Goal: Task Accomplishment & Management: Use online tool/utility

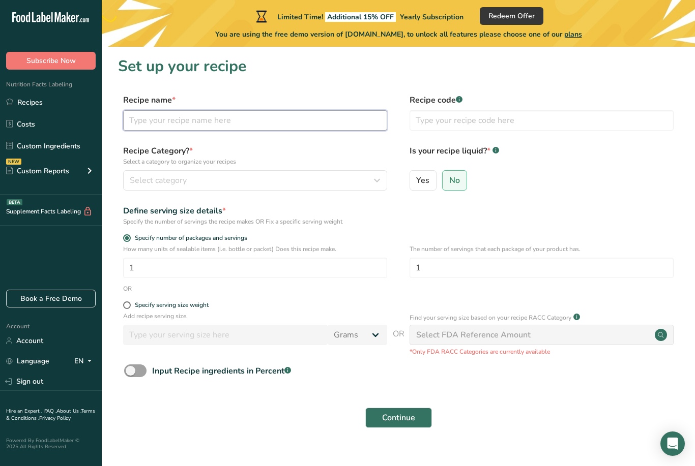
click at [304, 129] on input "text" at bounding box center [255, 120] width 264 height 20
type input "HS"
click at [267, 180] on div "Select category" at bounding box center [252, 180] width 245 height 12
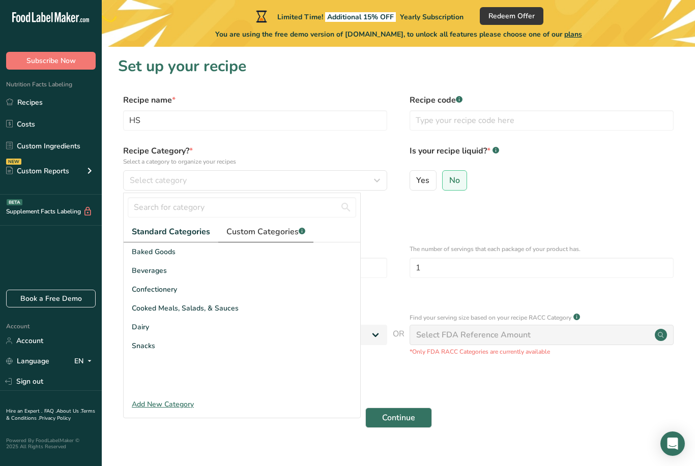
click at [281, 233] on span "Custom Categories .a-a{fill:#347362;}.b-a{fill:#fff;}" at bounding box center [265, 232] width 79 height 12
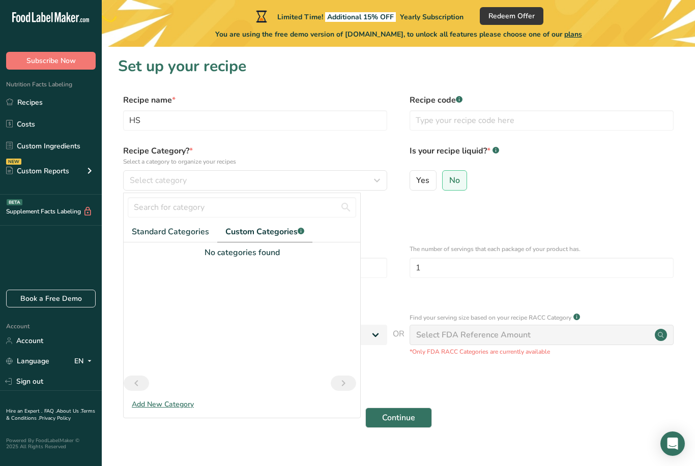
click at [323, 145] on label "Recipe Category? * Select a category to organize your recipes" at bounding box center [255, 155] width 264 height 21
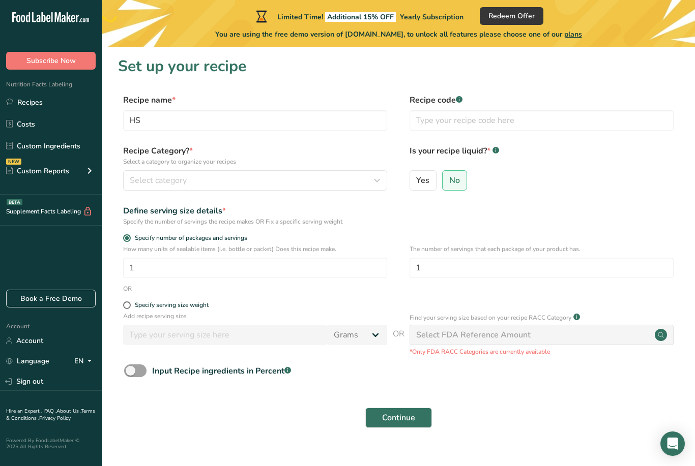
click at [170, 406] on div "Continue" at bounding box center [398, 418] width 560 height 33
click at [361, 178] on div "Select category" at bounding box center [252, 180] width 245 height 12
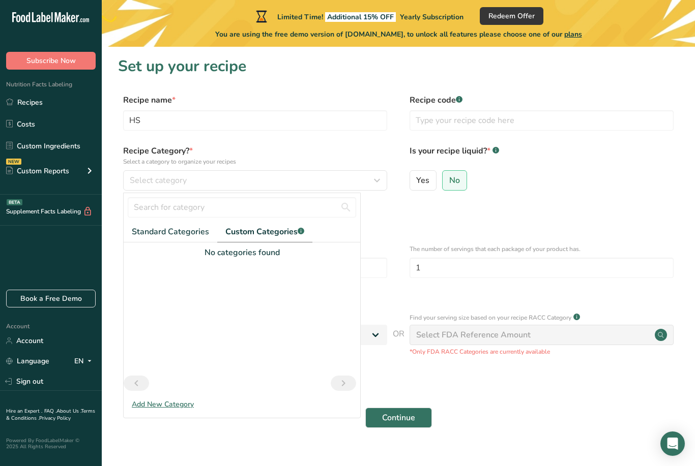
click at [171, 409] on div "Add New Category" at bounding box center [242, 404] width 236 height 11
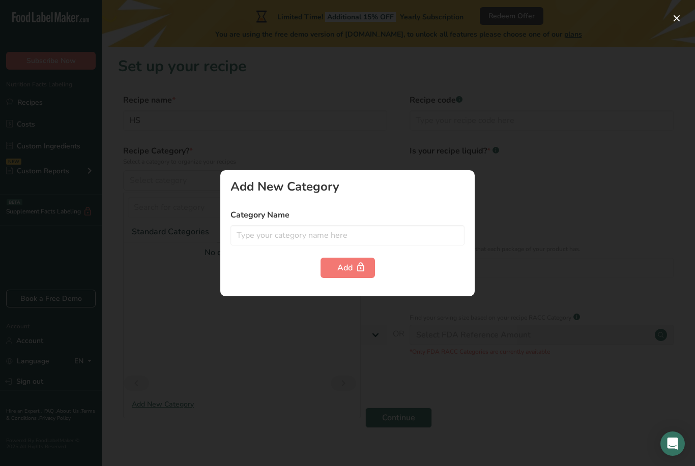
click at [175, 400] on div at bounding box center [347, 233] width 695 height 466
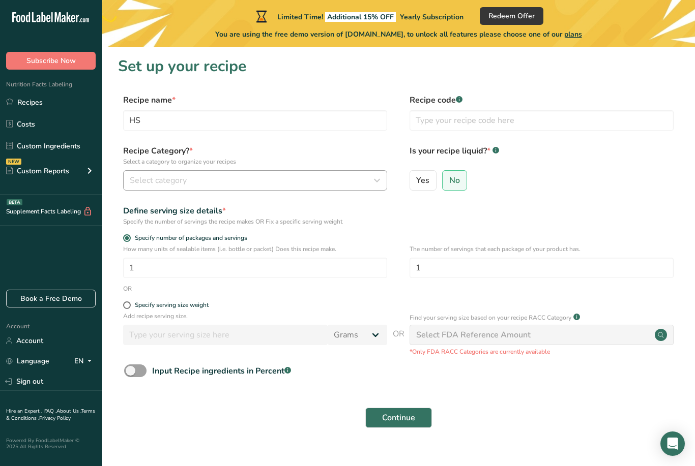
click at [323, 187] on button "Select category" at bounding box center [255, 180] width 264 height 20
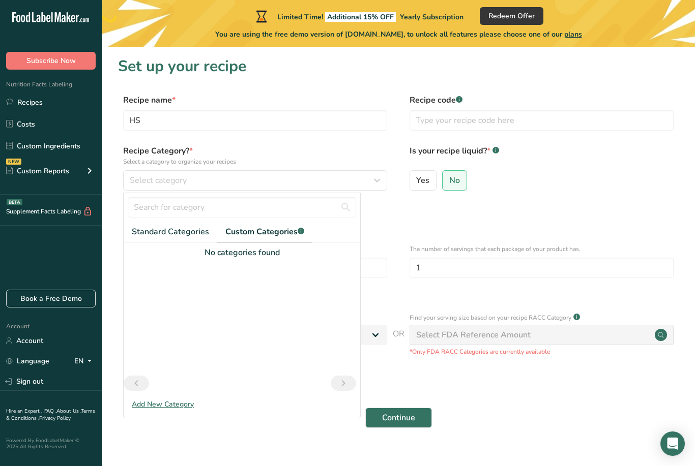
click at [180, 406] on div "Add New Category" at bounding box center [242, 404] width 236 height 11
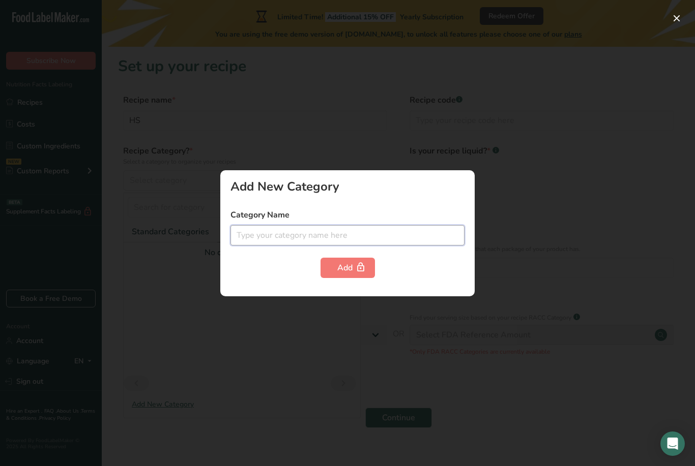
click at [319, 236] on input "text" at bounding box center [347, 235] width 234 height 20
type input "Supps"
click at [368, 267] on button "Add" at bounding box center [347, 268] width 54 height 20
click at [398, 322] on div at bounding box center [347, 233] width 695 height 466
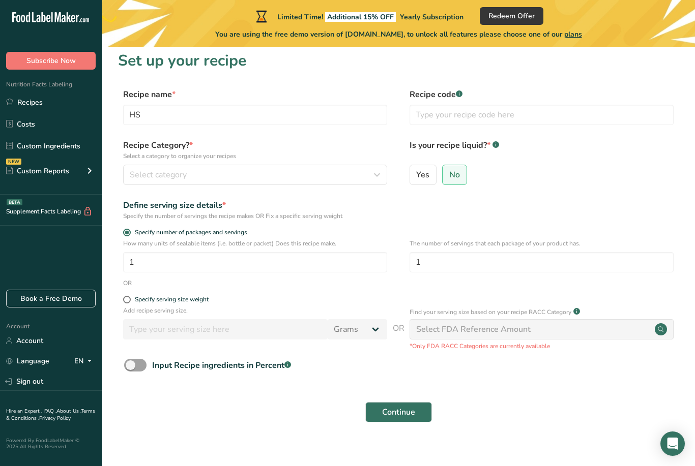
scroll to position [33, 0]
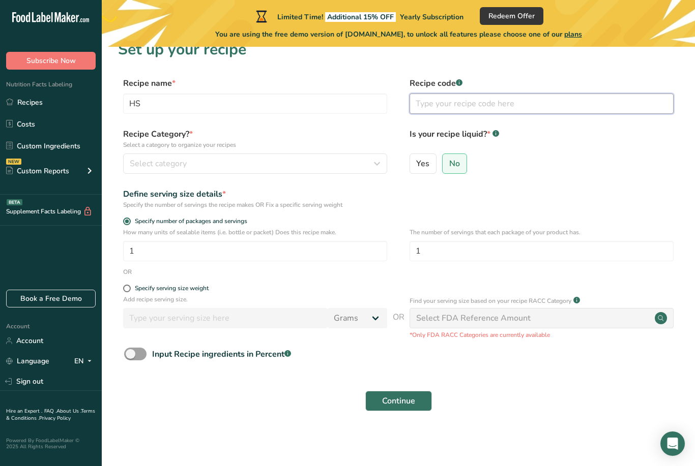
click at [512, 95] on input "text" at bounding box center [541, 104] width 264 height 20
click at [515, 154] on div "Yes No" at bounding box center [541, 167] width 264 height 26
click at [399, 395] on span "Continue" at bounding box center [398, 401] width 33 height 12
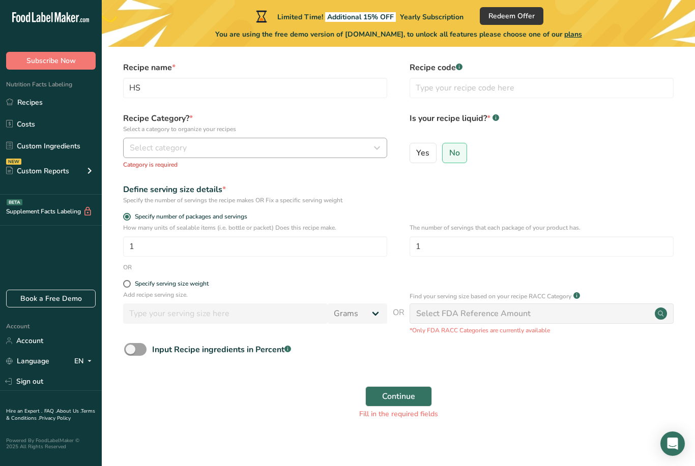
click at [343, 154] on div "Select category" at bounding box center [252, 148] width 245 height 12
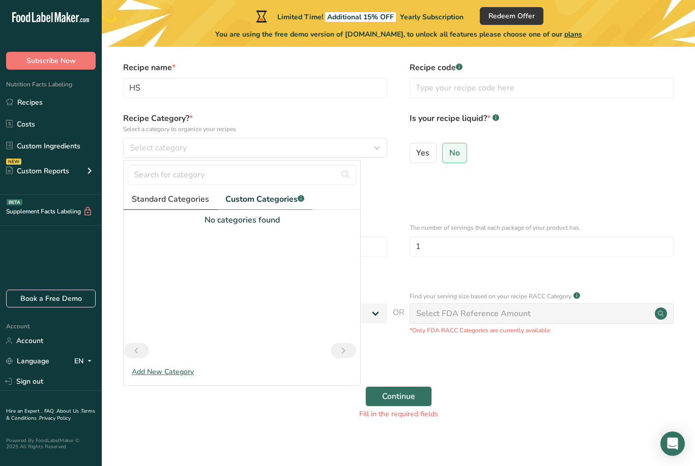
click at [185, 198] on span "Standard Categories" at bounding box center [170, 199] width 77 height 12
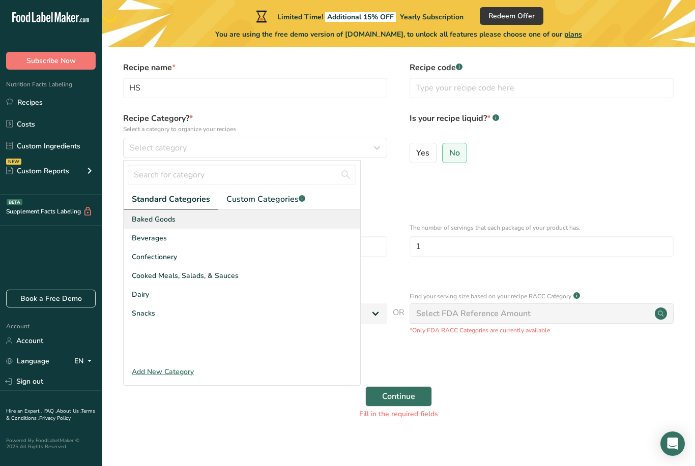
click at [168, 225] on div "Baked Goods" at bounding box center [242, 219] width 236 height 19
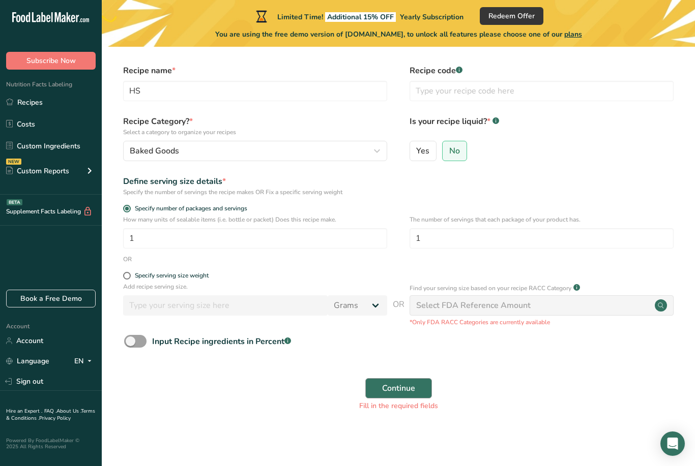
click at [403, 394] on button "Continue" at bounding box center [398, 388] width 67 height 20
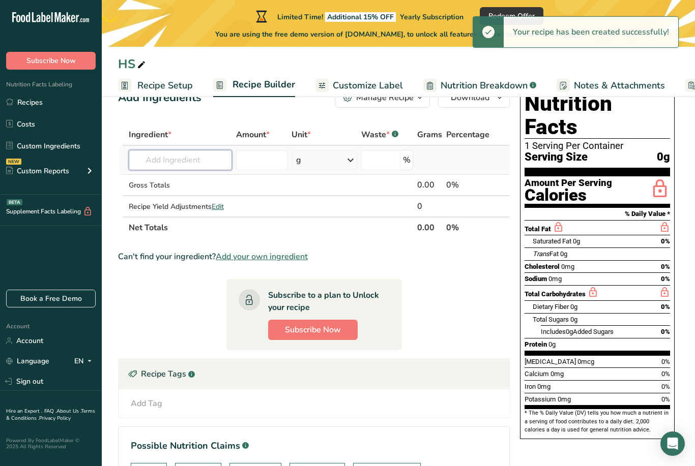
click at [196, 162] on input "text" at bounding box center [180, 160] width 103 height 20
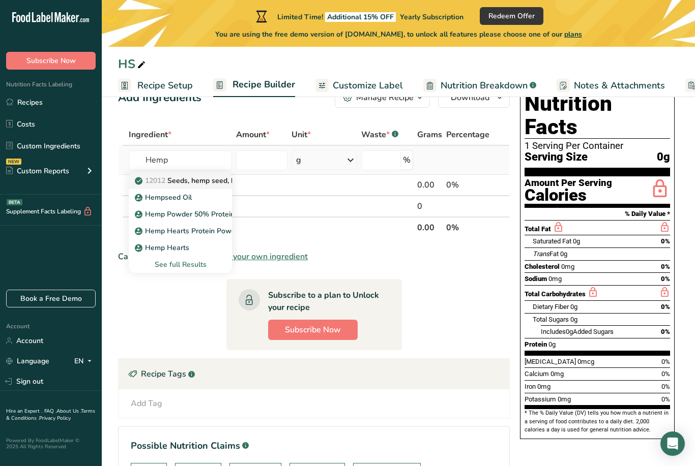
click at [189, 182] on p "12012 Seeds, hemp seed, hulled" at bounding box center [194, 180] width 114 height 11
type input "Seeds, hemp seed, hulled"
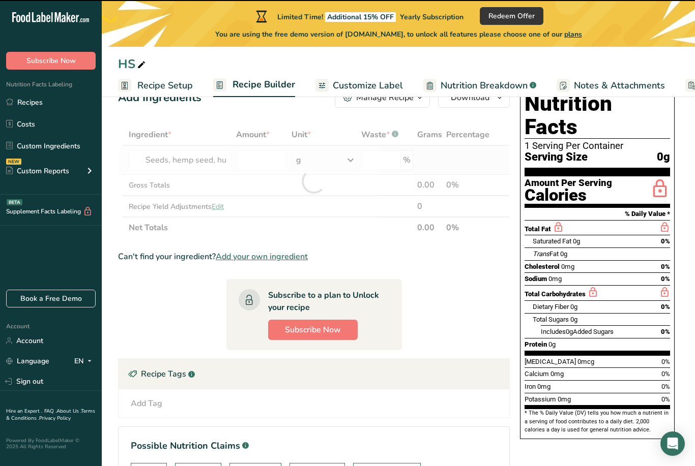
type input "0"
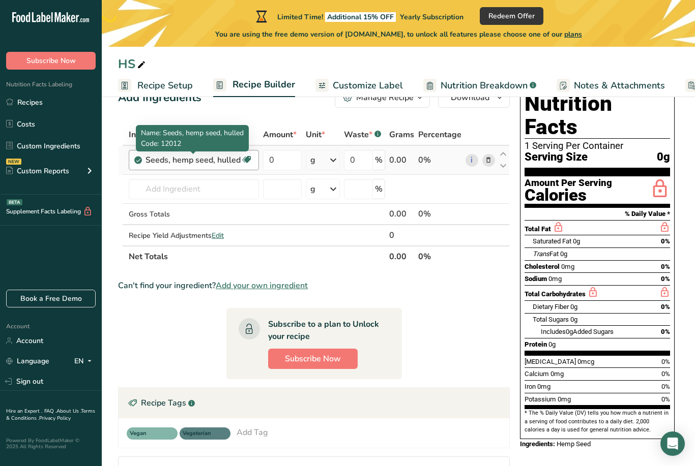
click at [227, 164] on div "Seeds, hemp seed, hulled" at bounding box center [192, 160] width 95 height 12
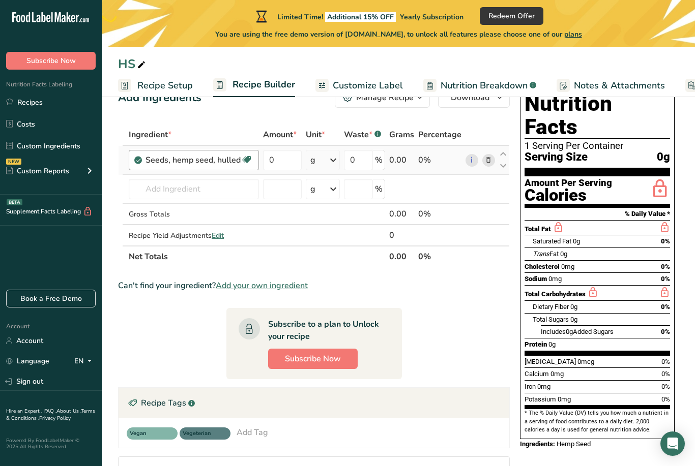
click at [228, 157] on div "Seeds, hemp seed, hulled" at bounding box center [192, 160] width 95 height 12
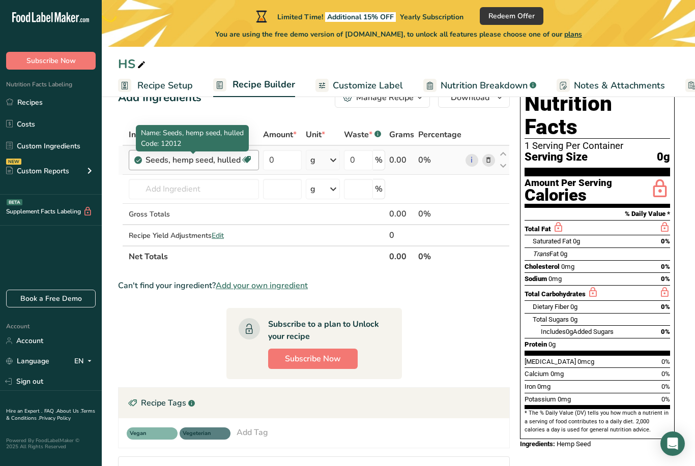
click at [239, 161] on div "Seeds, hemp seed, hulled" at bounding box center [192, 160] width 95 height 12
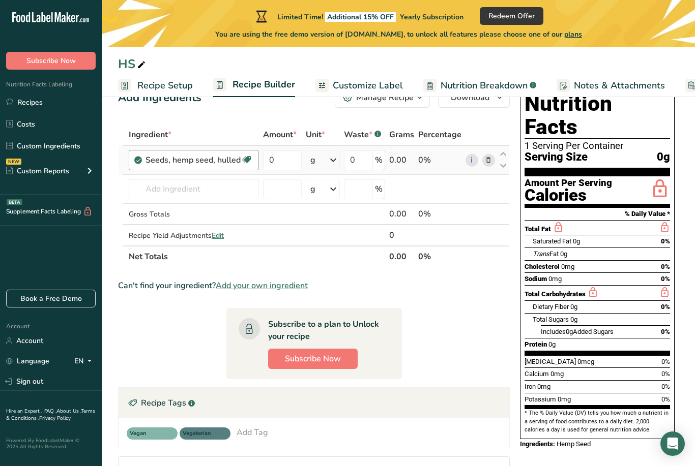
click at [219, 154] on div "Seeds, hemp seed, hulled" at bounding box center [192, 160] width 95 height 12
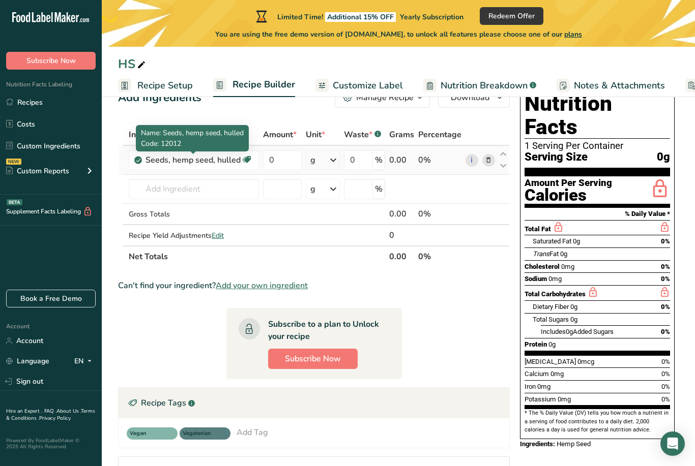
click at [493, 158] on span at bounding box center [488, 160] width 12 height 12
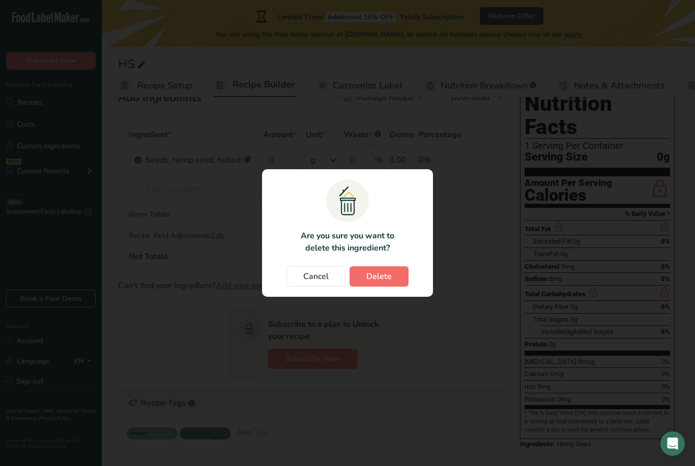
click at [395, 278] on button "Delete" at bounding box center [378, 276] width 59 height 20
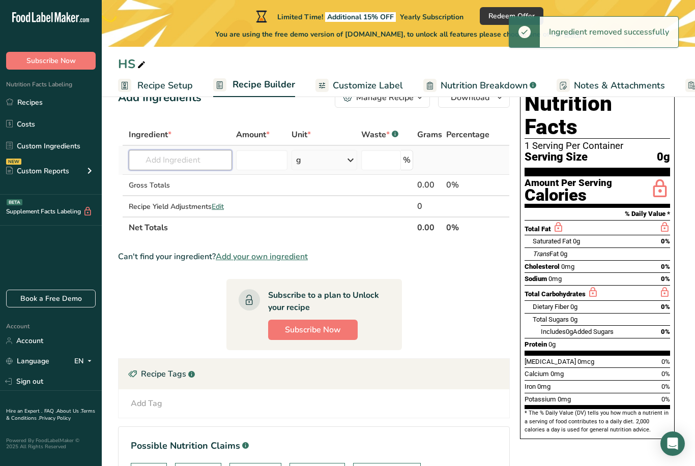
click at [166, 164] on input "text" at bounding box center [180, 160] width 103 height 20
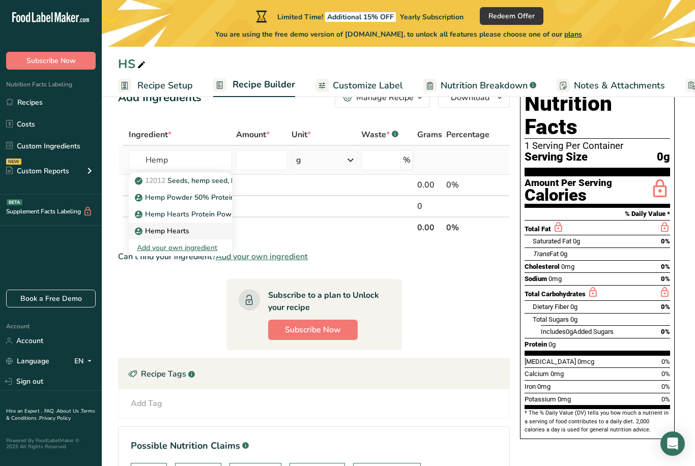
click at [164, 231] on p "Hemp Hearts" at bounding box center [163, 231] width 52 height 11
type input "Hemp Hearts"
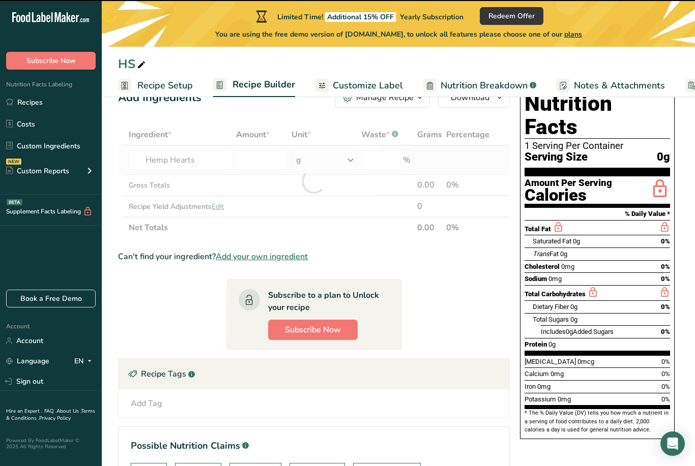
type input "0"
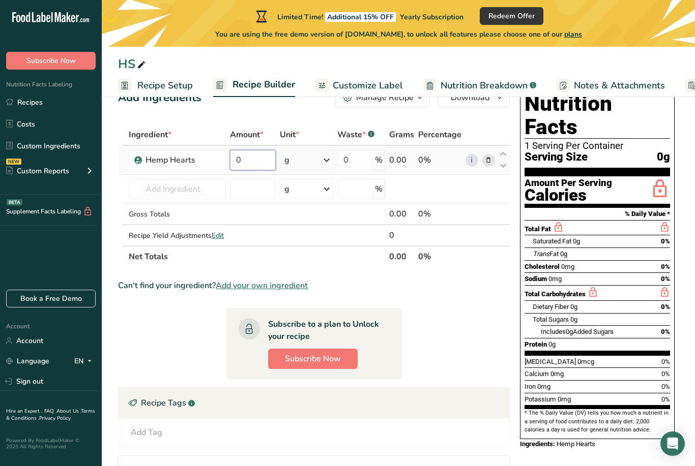
click at [255, 159] on input "0" at bounding box center [253, 160] width 46 height 20
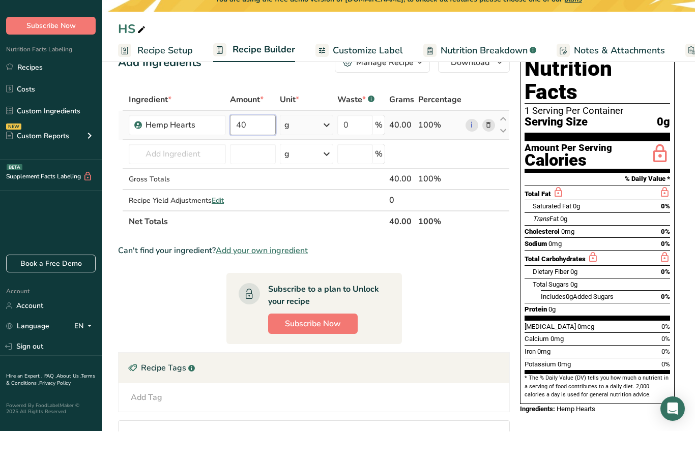
scroll to position [41, 0]
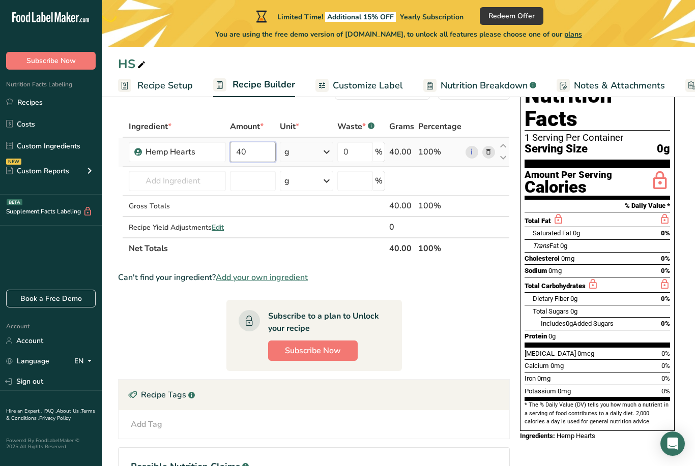
type input "40"
